Goal: Information Seeking & Learning: Find specific fact

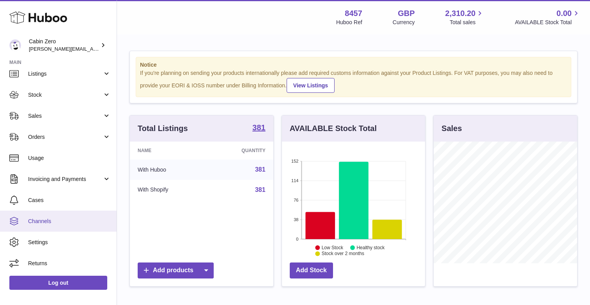
scroll to position [28, 0]
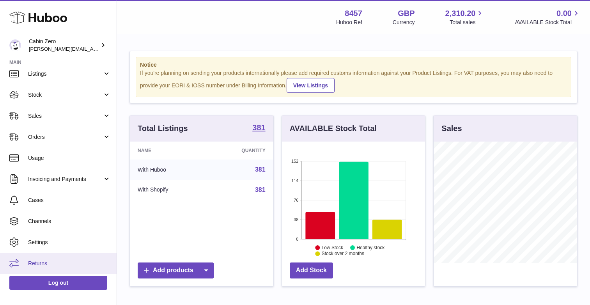
click at [63, 262] on span "Returns" at bounding box center [69, 263] width 83 height 7
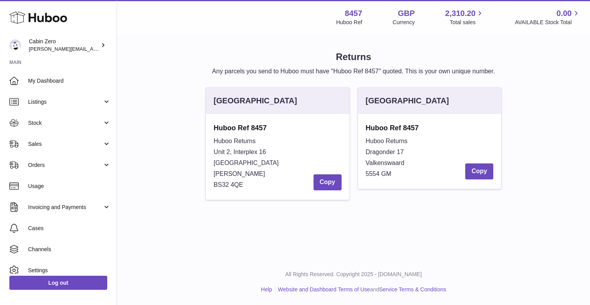
drag, startPoint x: 215, startPoint y: 138, endPoint x: 248, endPoint y: 182, distance: 55.1
click at [248, 182] on div "Huboo Returns Unit 2, Interplex [STREET_ADDRESS][PERSON_NAME] Copy" at bounding box center [278, 163] width 128 height 55
click at [316, 220] on div "Returns Any parcels you send to Huboo must have "Huboo Ref 8457" quoted. This i…" at bounding box center [353, 129] width 473 height 188
drag, startPoint x: 214, startPoint y: 128, endPoint x: 253, endPoint y: 140, distance: 40.9
click at [253, 140] on div "Huboo Ref 8457 [STREET_ADDRESS][PERSON_NAME] Copy" at bounding box center [278, 156] width 128 height 67
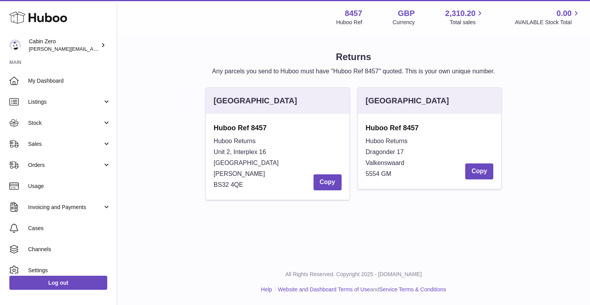
click at [267, 140] on div "Huboo Returns Unit 2, Interplex [STREET_ADDRESS][PERSON_NAME] Copy" at bounding box center [278, 163] width 128 height 55
drag, startPoint x: 214, startPoint y: 126, endPoint x: 273, endPoint y: 130, distance: 59.0
click at [280, 128] on strong "Huboo Ref 8457" at bounding box center [278, 127] width 128 height 9
copy strong "Huboo Ref 8457"
